Goal: Information Seeking & Learning: Find specific fact

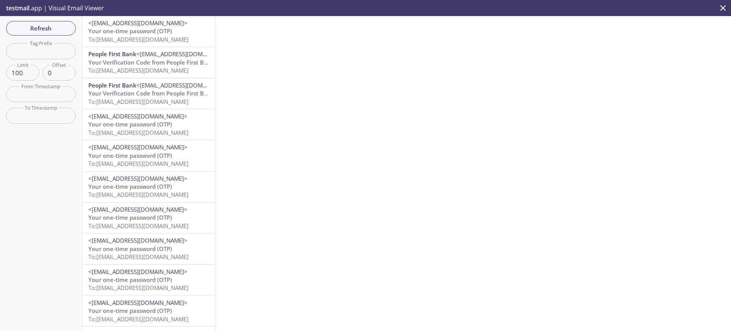
click at [129, 33] on span "Your one-time password (OTP)" at bounding box center [130, 31] width 84 height 8
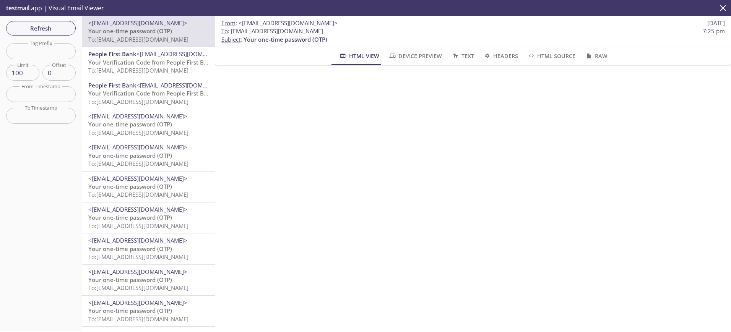
click at [251, 33] on span "To : [EMAIL_ADDRESS][DOMAIN_NAME]" at bounding box center [272, 31] width 102 height 8
copy span "800638451"
click at [38, 31] on span "Refresh" at bounding box center [40, 28] width 57 height 10
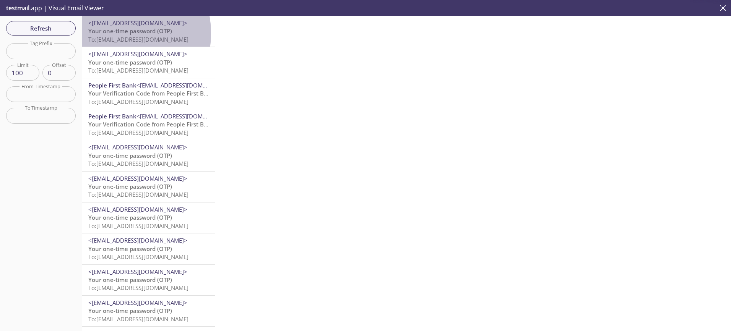
click at [109, 33] on span "Your one-time password (OTP)" at bounding box center [130, 31] width 84 height 8
